Goal: Navigation & Orientation: Understand site structure

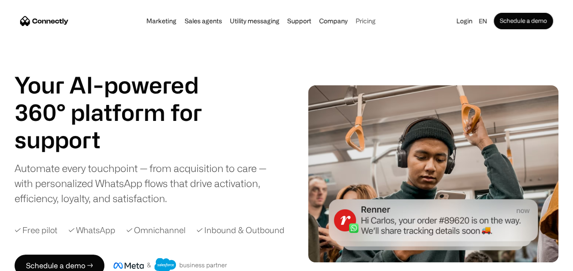
click at [358, 21] on link "Pricing" at bounding box center [366, 20] width 26 height 7
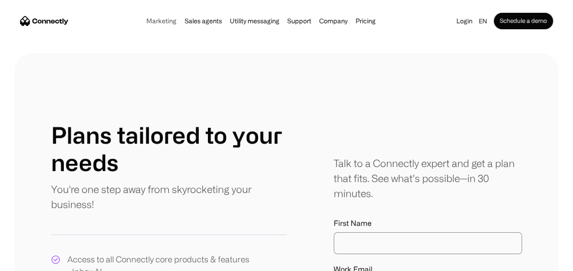
click at [163, 21] on link "Marketing" at bounding box center [162, 20] width 36 height 7
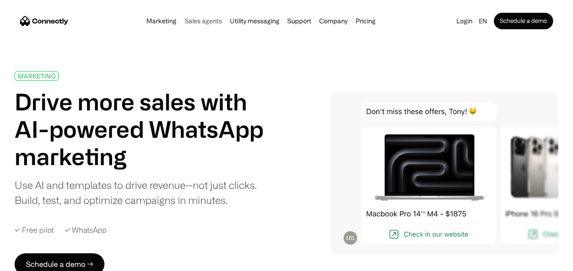
click at [200, 21] on link "Sales agents" at bounding box center [202, 20] width 43 height 7
